Goal: Navigation & Orientation: Find specific page/section

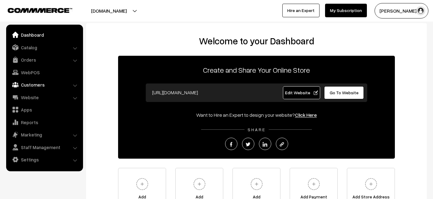
click at [32, 86] on link "Customers" at bounding box center [44, 84] width 73 height 11
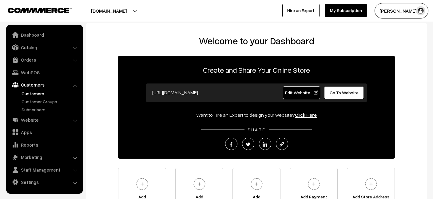
click at [32, 95] on link "Customers" at bounding box center [50, 93] width 61 height 6
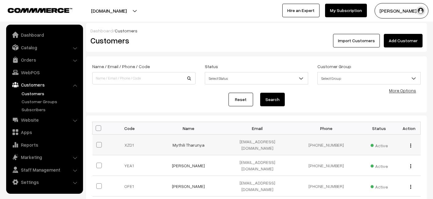
click at [410, 143] on img "button" at bounding box center [410, 145] width 1 height 4
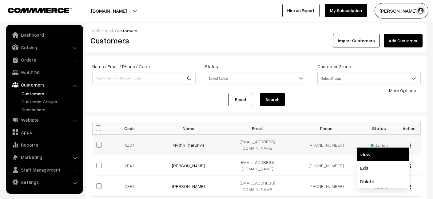
click at [378, 152] on link "view" at bounding box center [383, 154] width 52 height 14
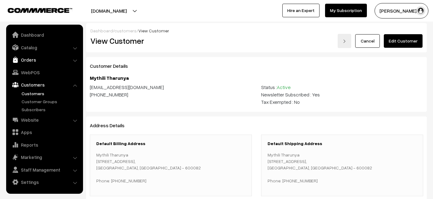
click at [26, 61] on link "Orders" at bounding box center [44, 59] width 73 height 11
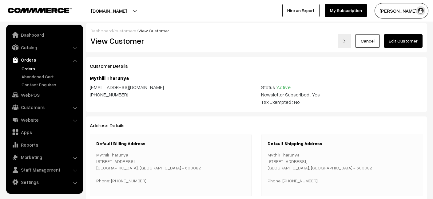
click at [26, 68] on link "Orders" at bounding box center [50, 68] width 61 height 6
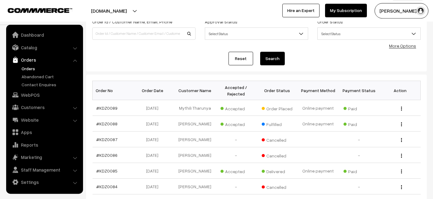
scroll to position [45, 0]
